Goal: Task Accomplishment & Management: Manage account settings

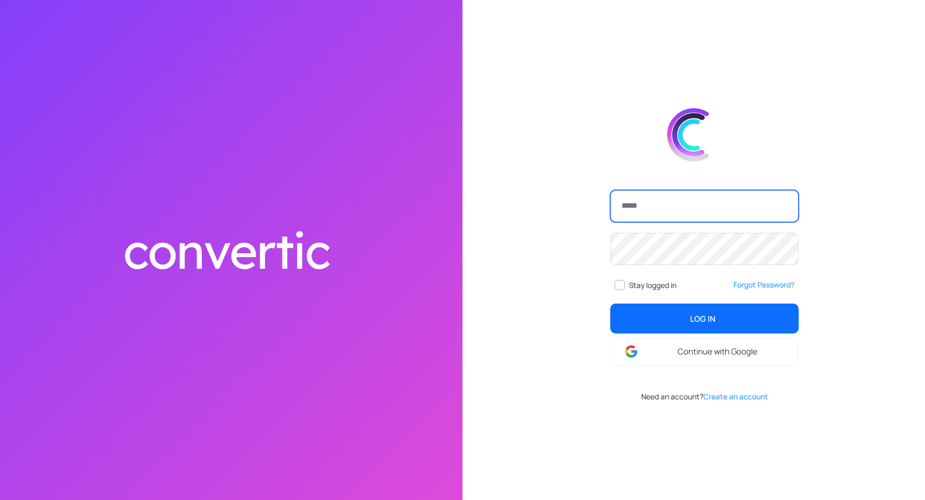
click at [641, 197] on input "email" at bounding box center [704, 206] width 188 height 32
type input "**********"
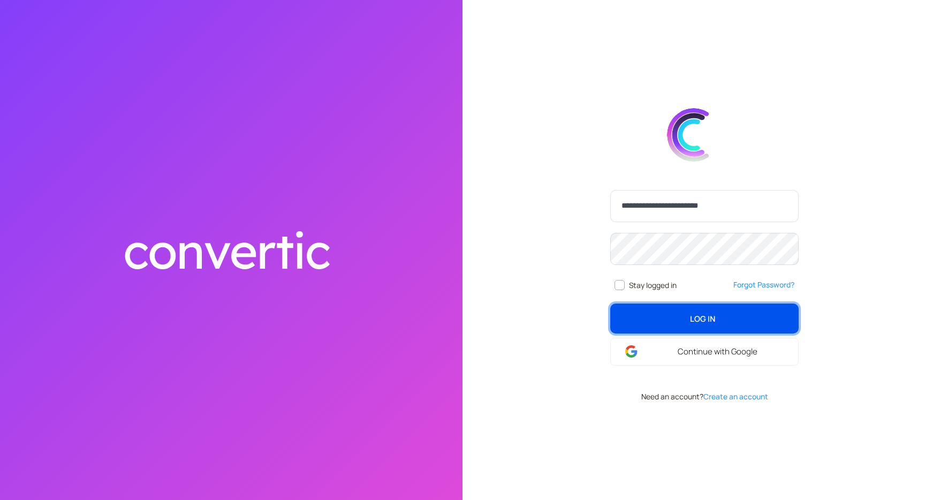
click at [692, 320] on span "Log In" at bounding box center [702, 318] width 25 height 12
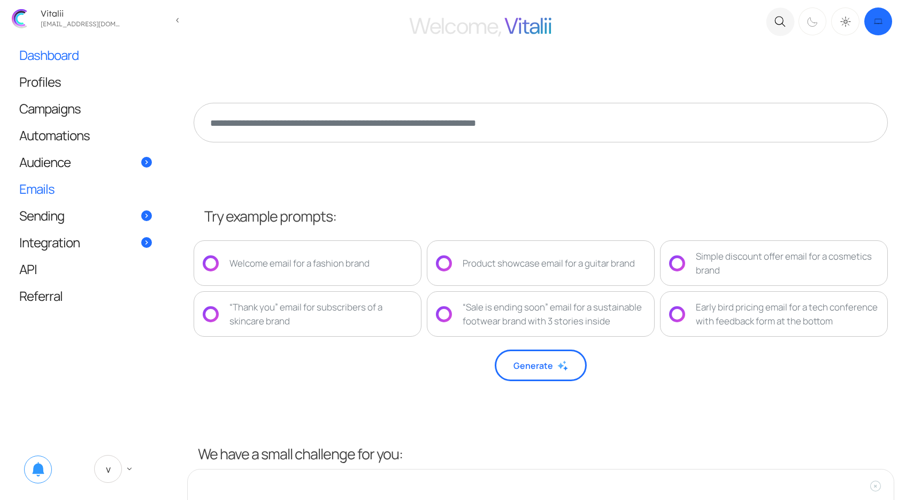
click at [55, 187] on link "Emails" at bounding box center [86, 188] width 154 height 26
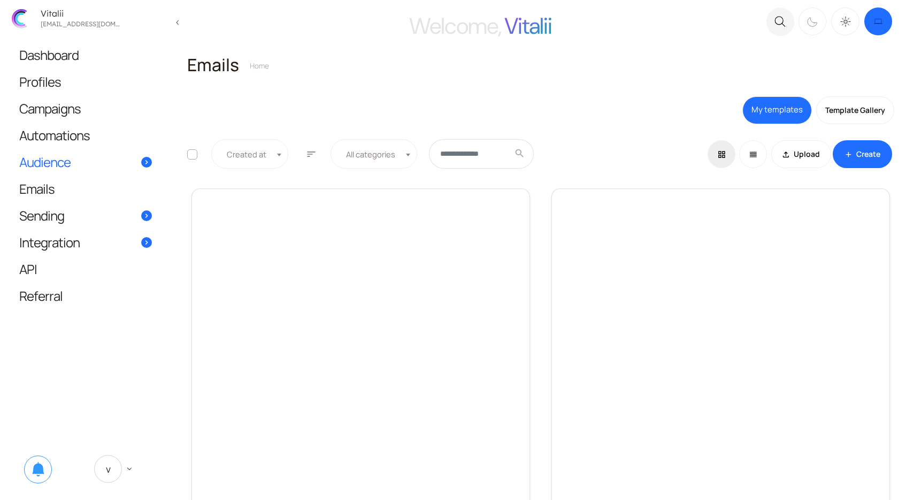
click at [60, 163] on span "Audience" at bounding box center [44, 161] width 51 height 11
click at [220, 173] on span "Contacts" at bounding box center [228, 170] width 34 height 12
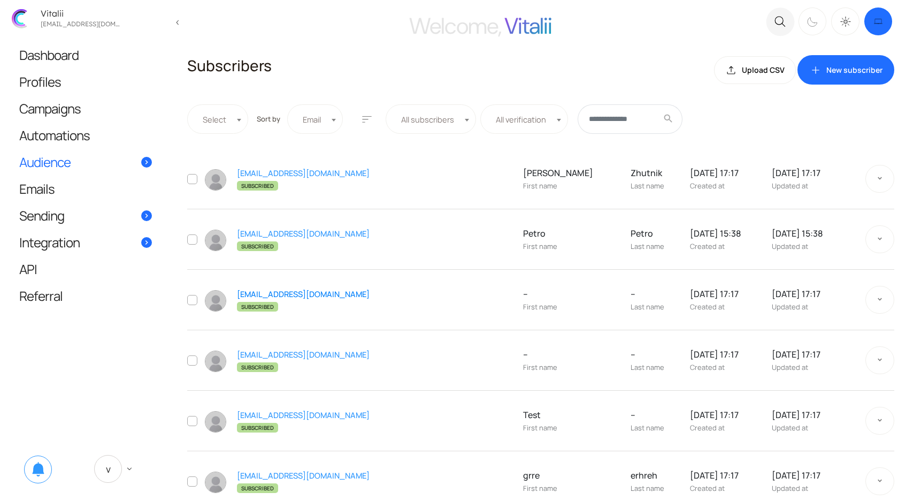
click at [258, 290] on link "egrg@gmail.com" at bounding box center [303, 293] width 133 height 11
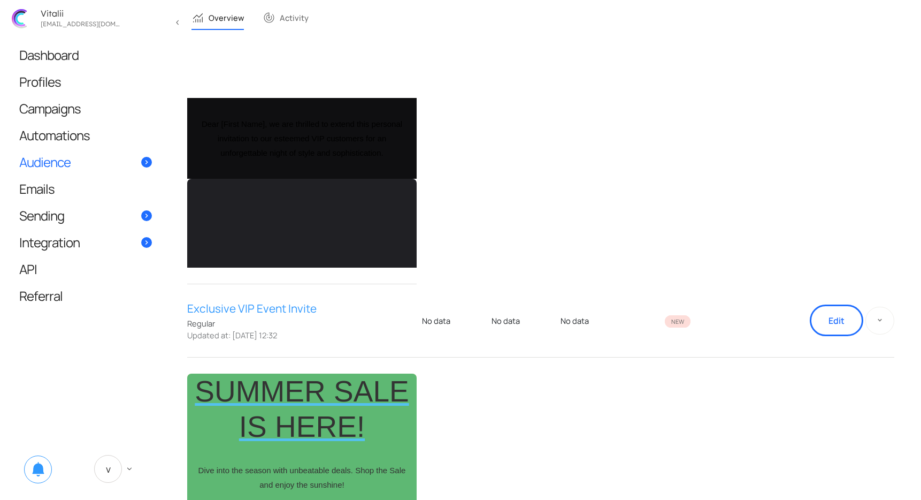
scroll to position [134, 0]
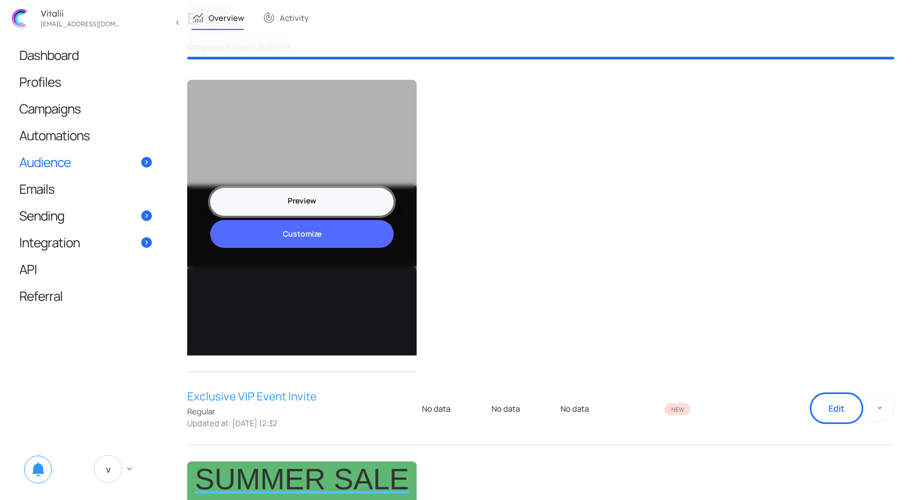
click at [353, 201] on link "Preview" at bounding box center [302, 202] width 184 height 28
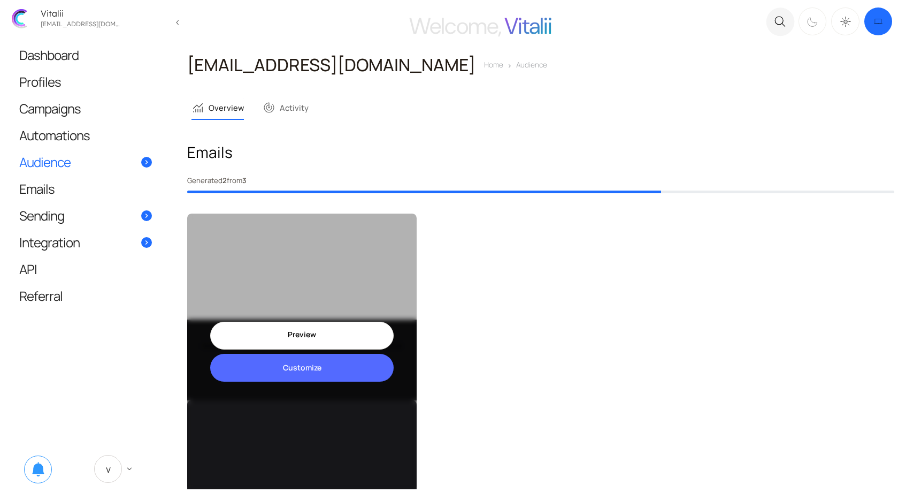
scroll to position [98, 0]
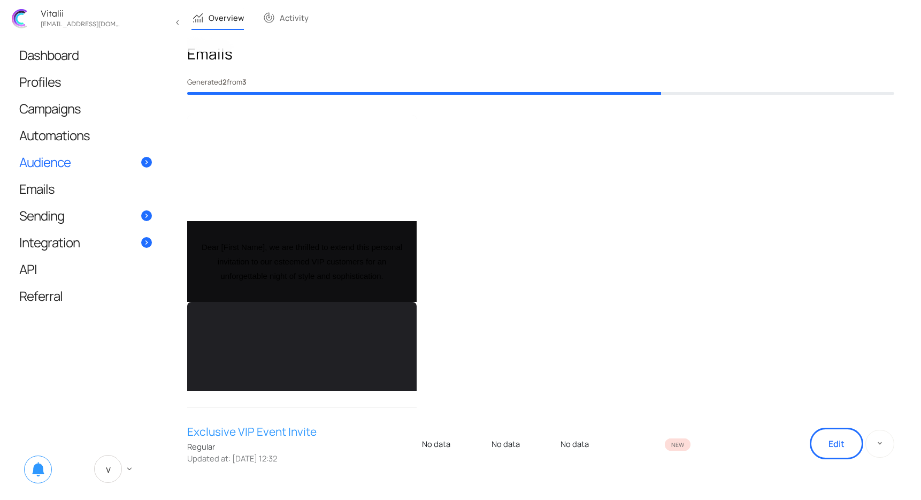
click at [55, 156] on span "Audience" at bounding box center [44, 161] width 51 height 11
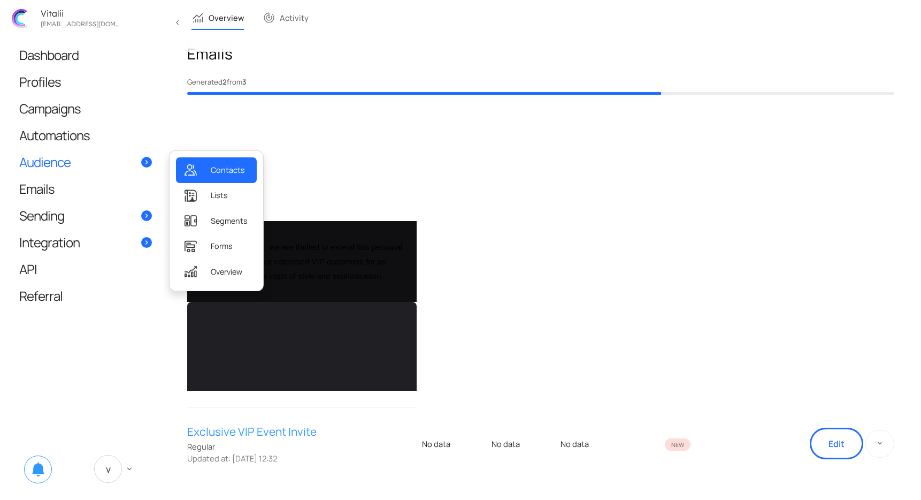
click at [213, 162] on link "Contacts" at bounding box center [216, 169] width 81 height 25
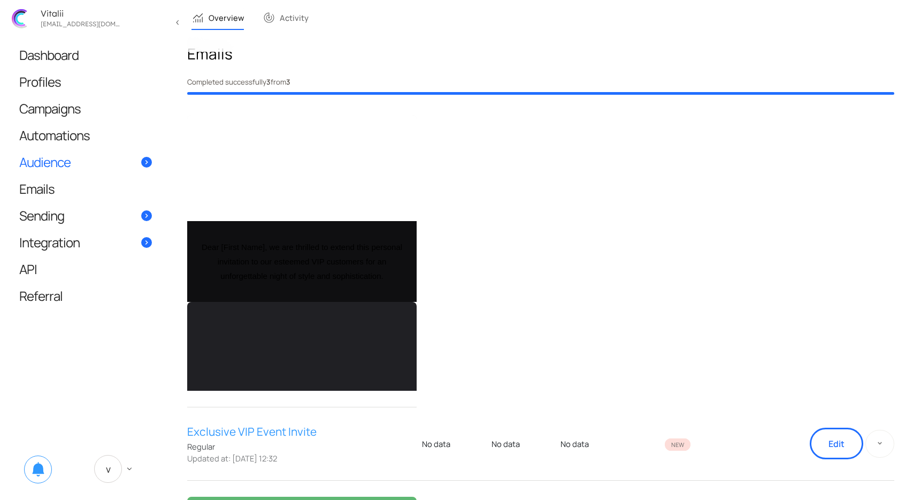
scroll to position [0, 228]
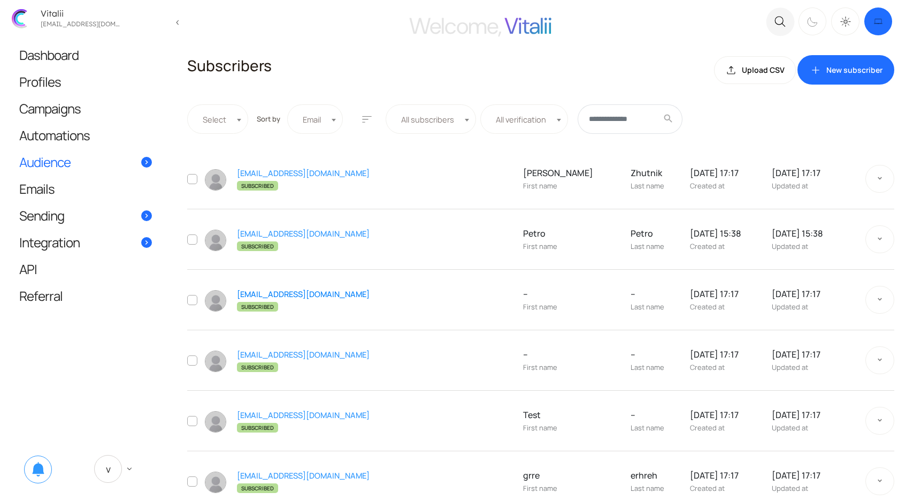
click at [278, 297] on link "[EMAIL_ADDRESS][DOMAIN_NAME]" at bounding box center [303, 293] width 133 height 11
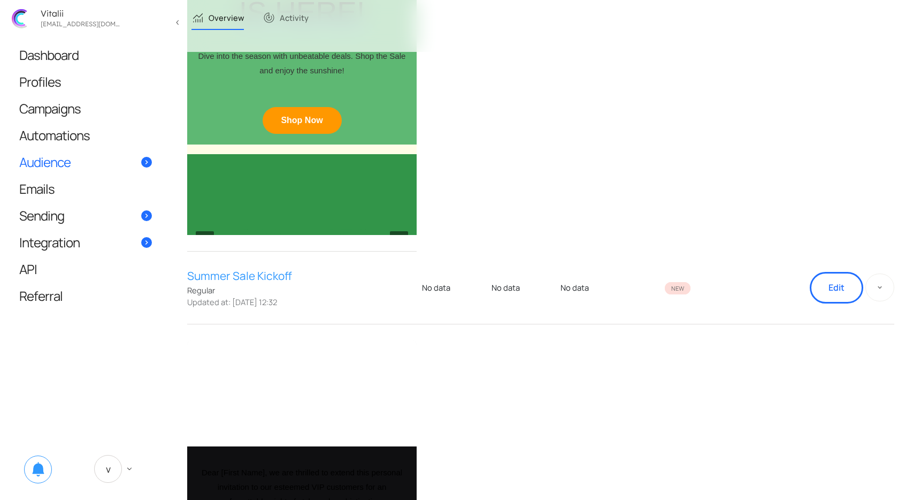
scroll to position [579, 0]
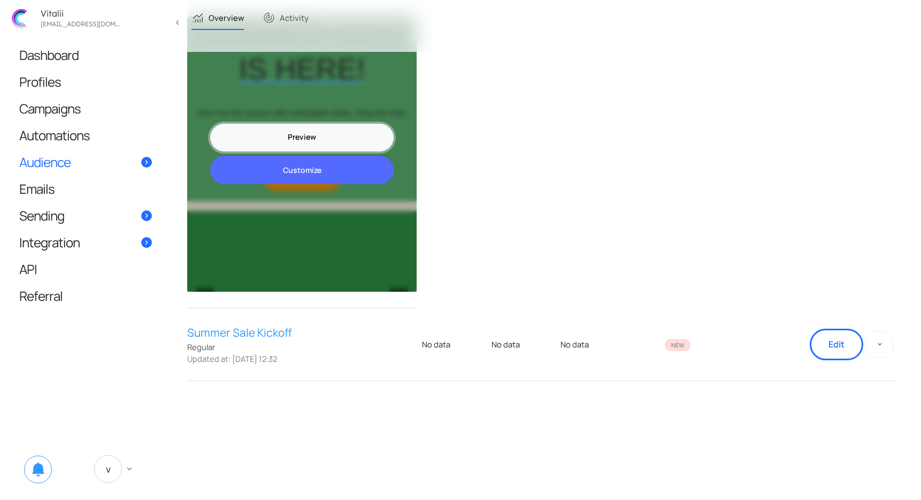
click at [335, 128] on link "Preview" at bounding box center [302, 138] width 184 height 28
